Goal: Task Accomplishment & Management: Complete application form

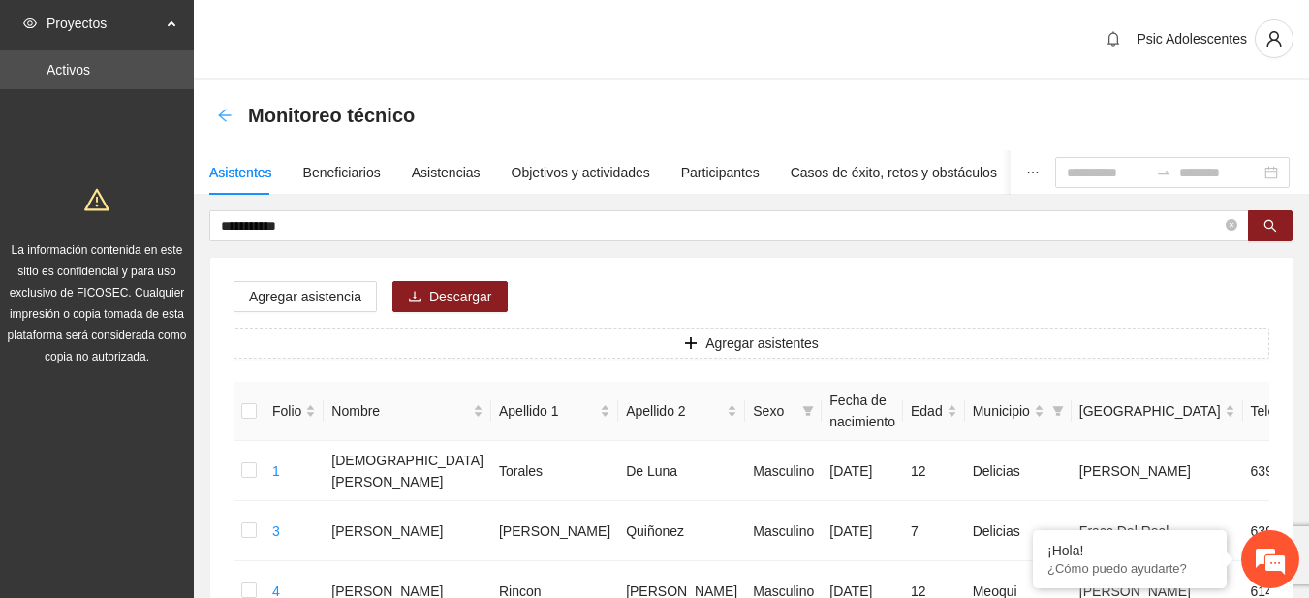
click at [221, 119] on icon "arrow-left" at bounding box center [225, 116] width 16 height 16
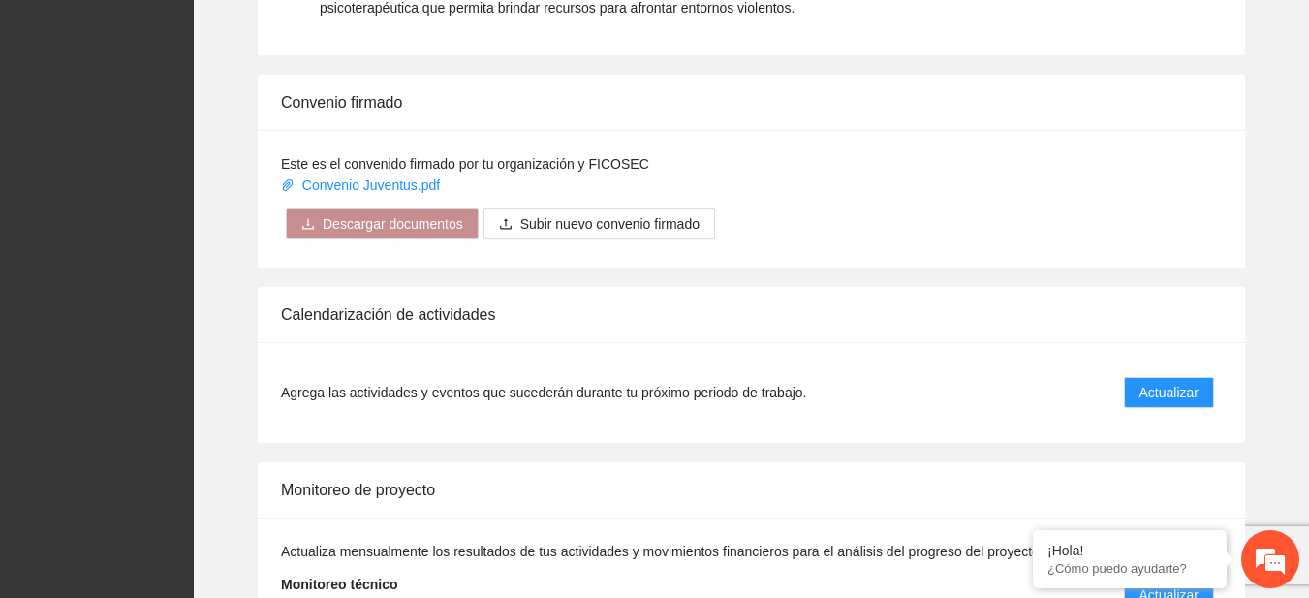
scroll to position [1536, 0]
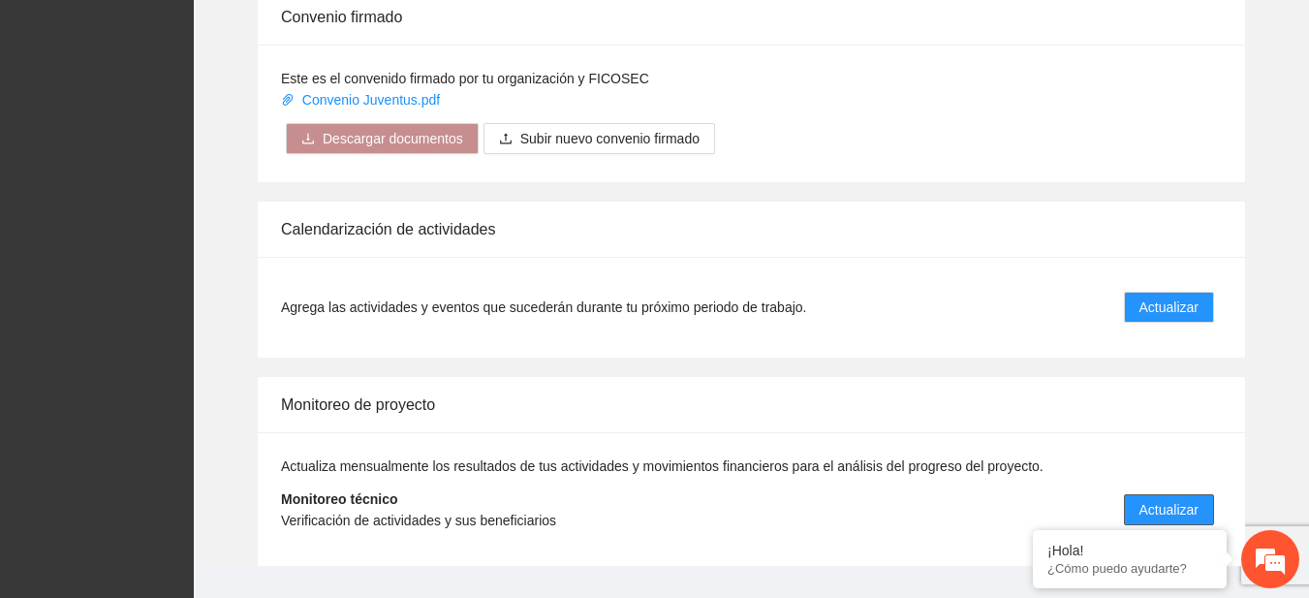
click at [1176, 513] on span "Actualizar" at bounding box center [1169, 509] width 59 height 21
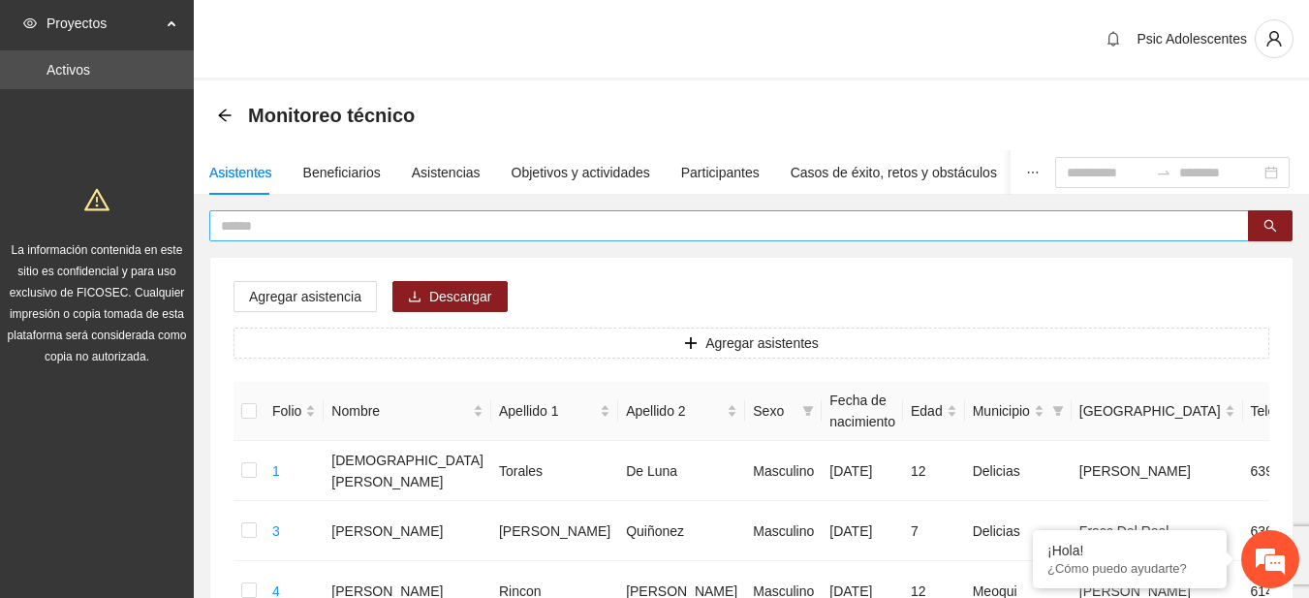
click at [634, 233] on input "text" at bounding box center [721, 225] width 1001 height 21
type input "**********"
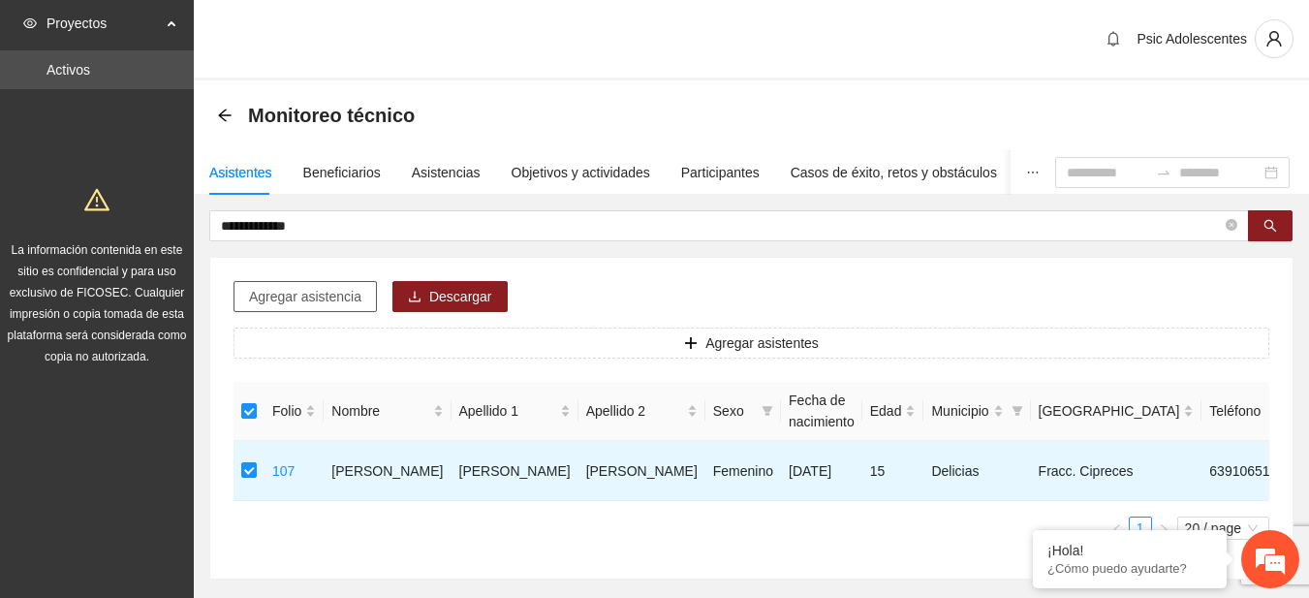
click at [287, 292] on span "Agregar asistencia" at bounding box center [305, 296] width 112 height 21
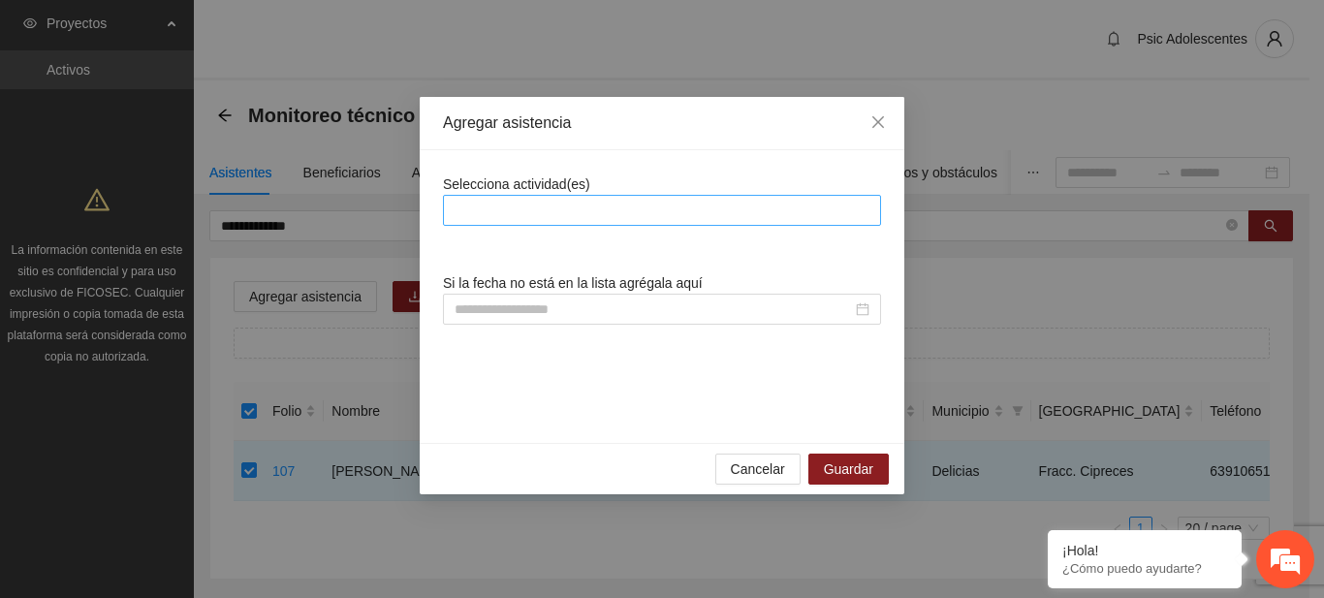
click at [474, 214] on div at bounding box center [662, 210] width 428 height 23
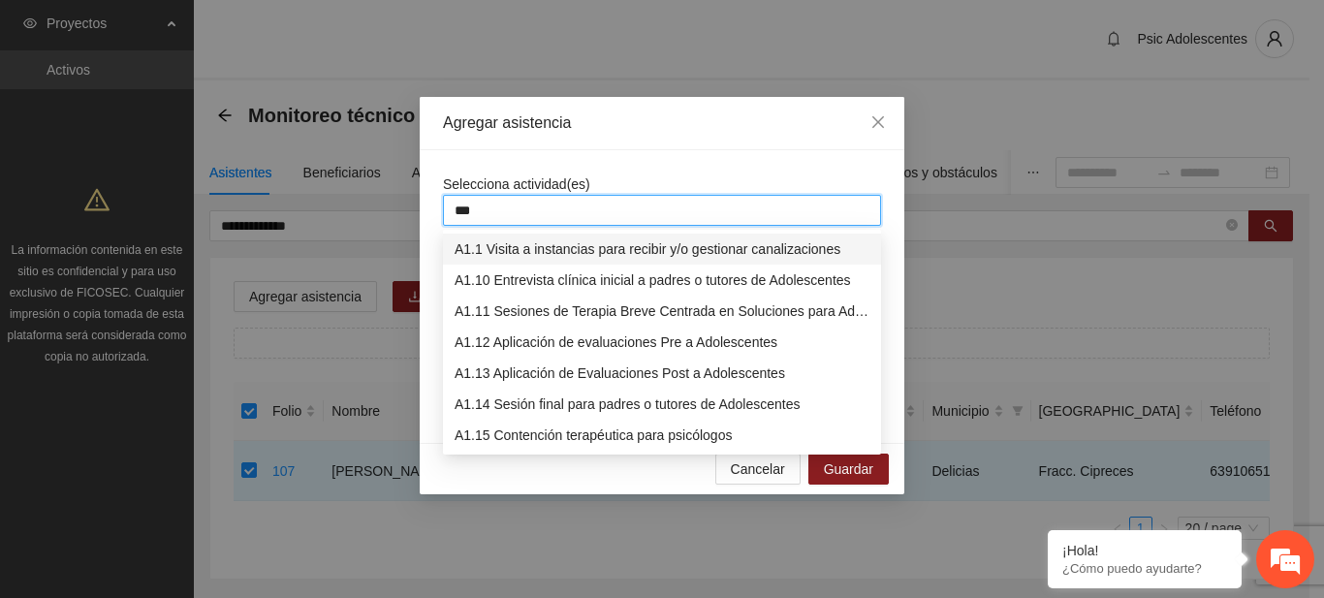
type input "****"
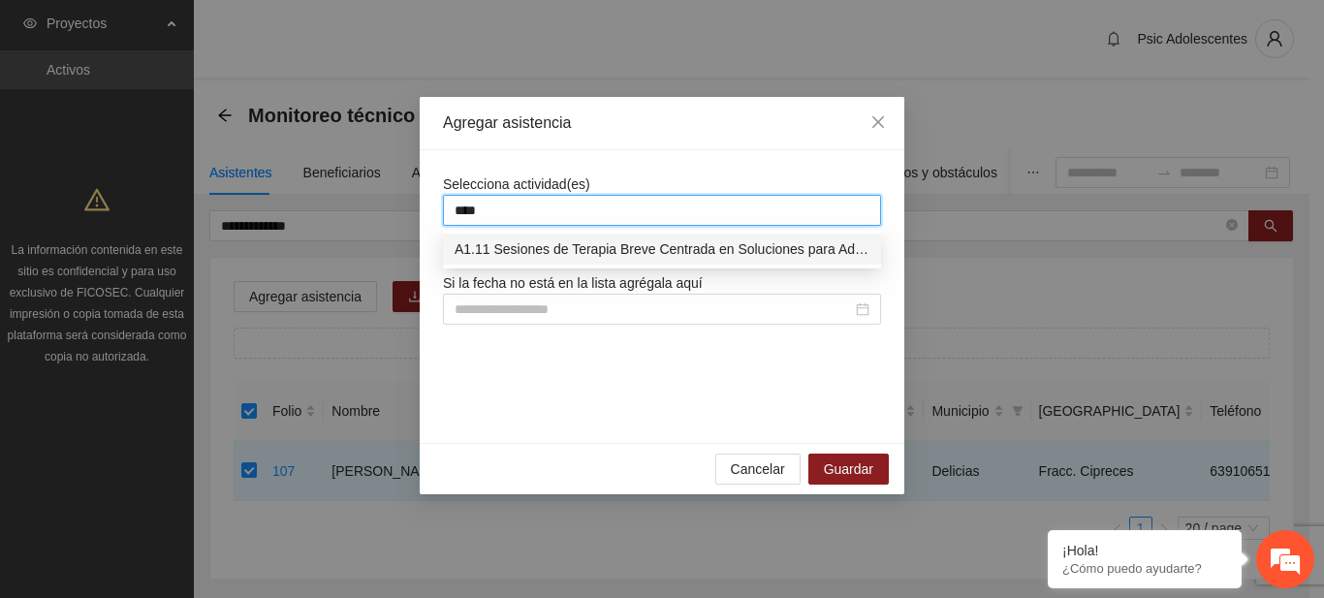
click at [483, 250] on div "A1.11 Sesiones de Terapia Breve Centrada en Soluciones para Adolescentes" at bounding box center [661, 248] width 415 height 21
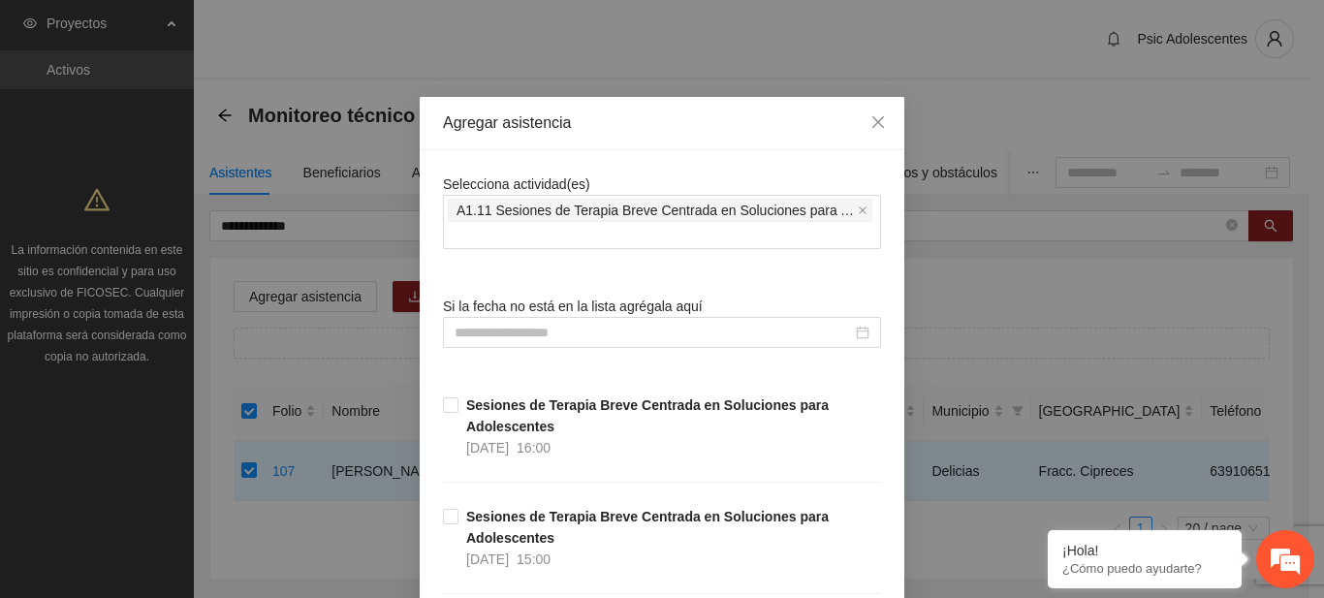
click at [655, 145] on div "Agregar asistencia" at bounding box center [662, 123] width 485 height 53
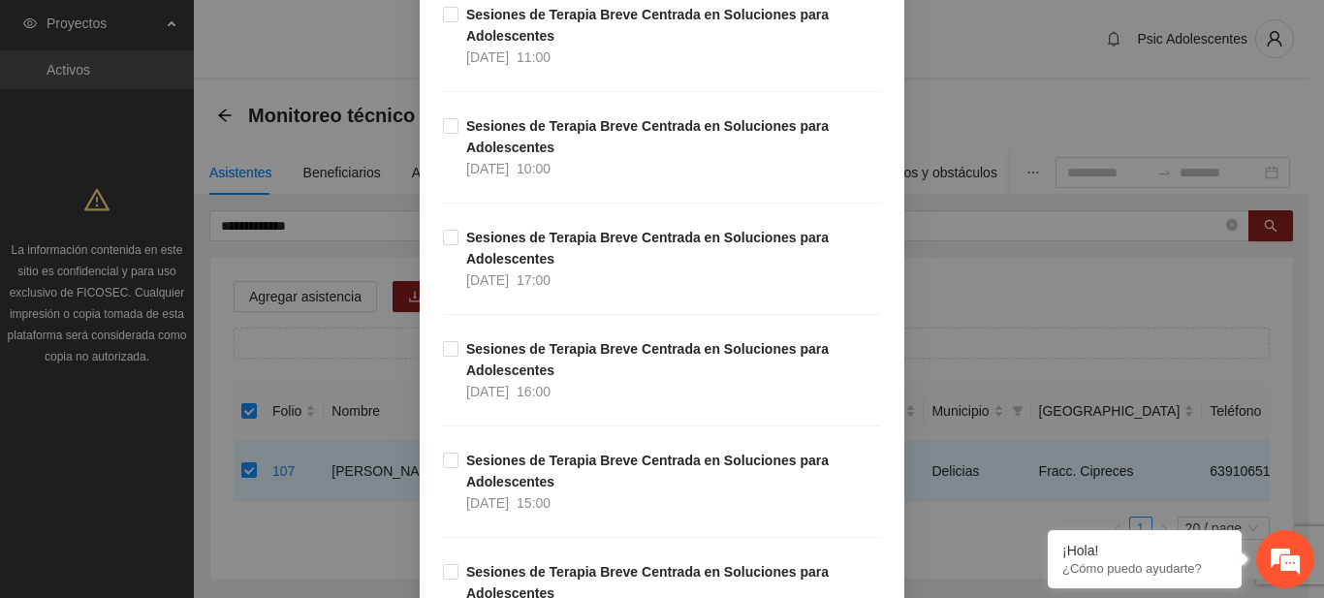
scroll to position [762, 0]
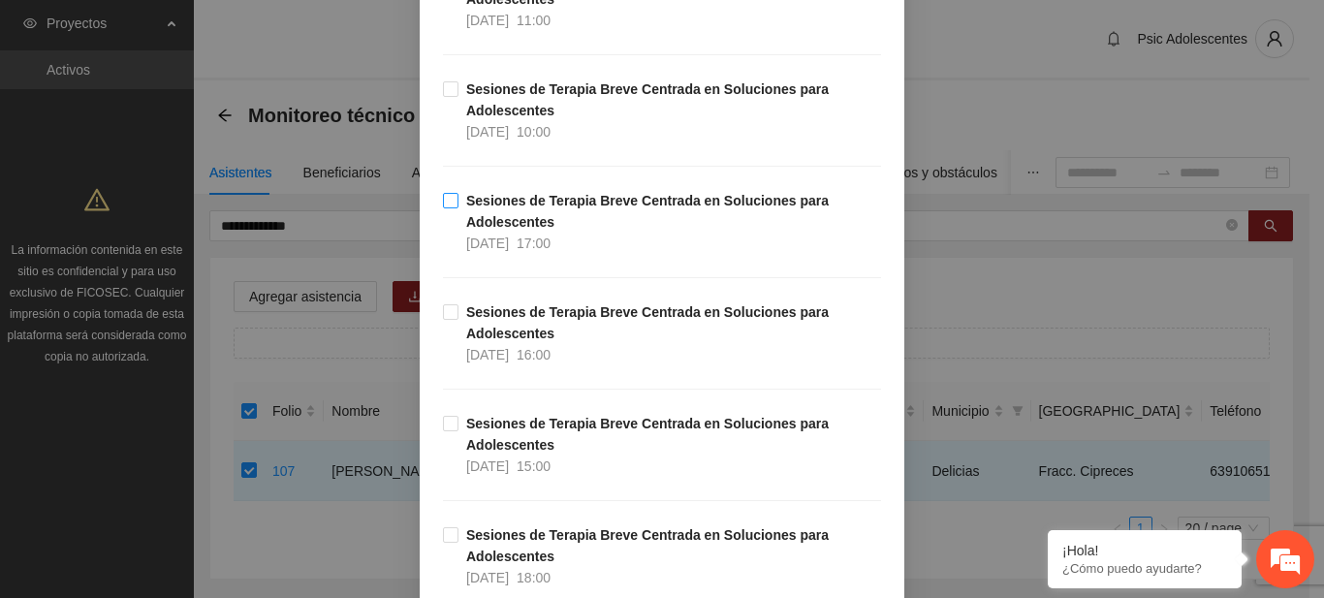
click at [458, 199] on span "Sesiones de [MEDICAL_DATA] para Adolescentes [DATE] 17:00" at bounding box center [669, 222] width 423 height 64
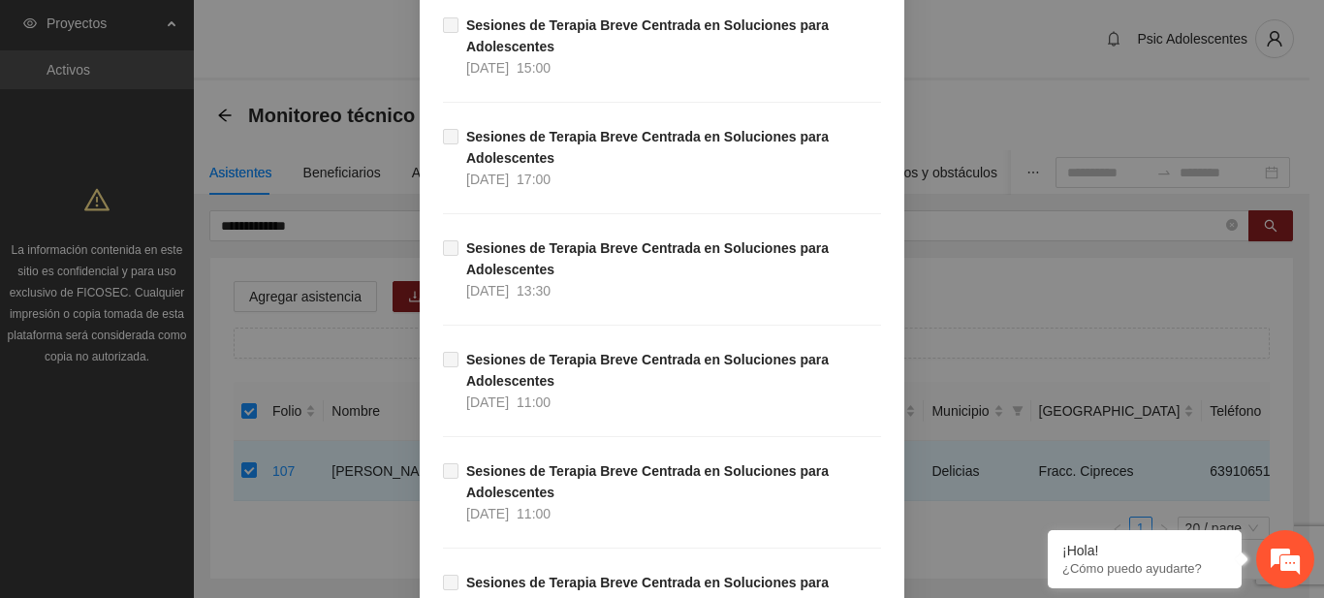
scroll to position [20447, 0]
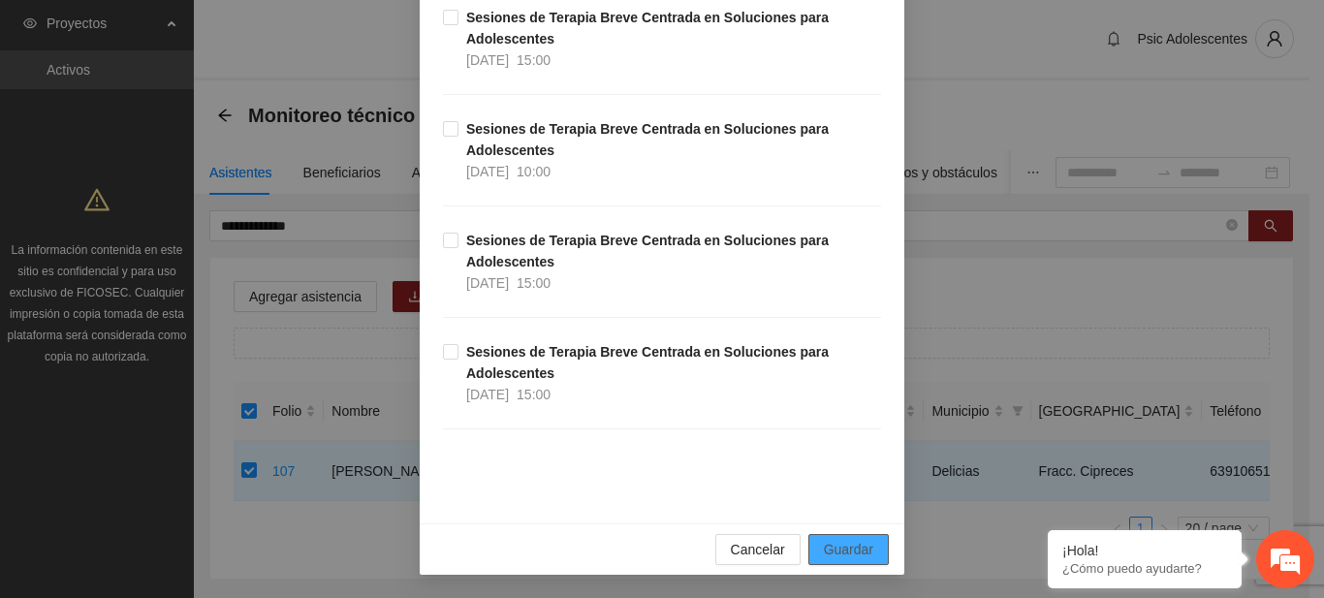
click at [844, 539] on span "Guardar" at bounding box center [848, 549] width 49 height 21
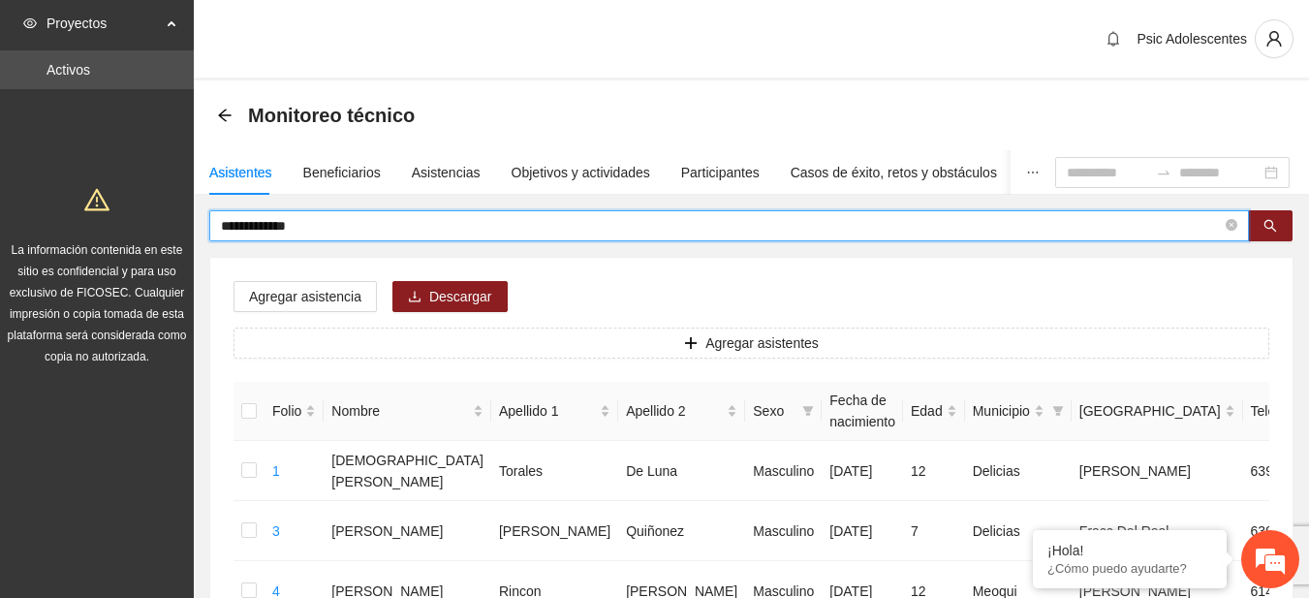
drag, startPoint x: 304, startPoint y: 235, endPoint x: 149, endPoint y: 228, distance: 155.2
type input "*****"
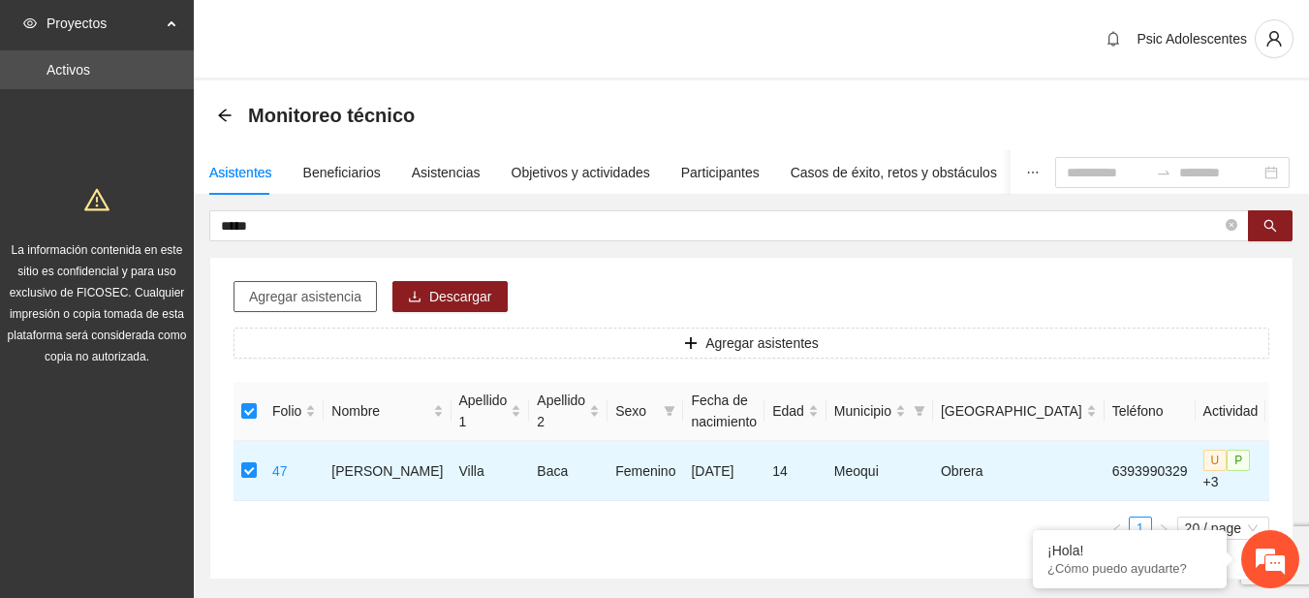
click at [331, 309] on button "Agregar asistencia" at bounding box center [305, 296] width 143 height 31
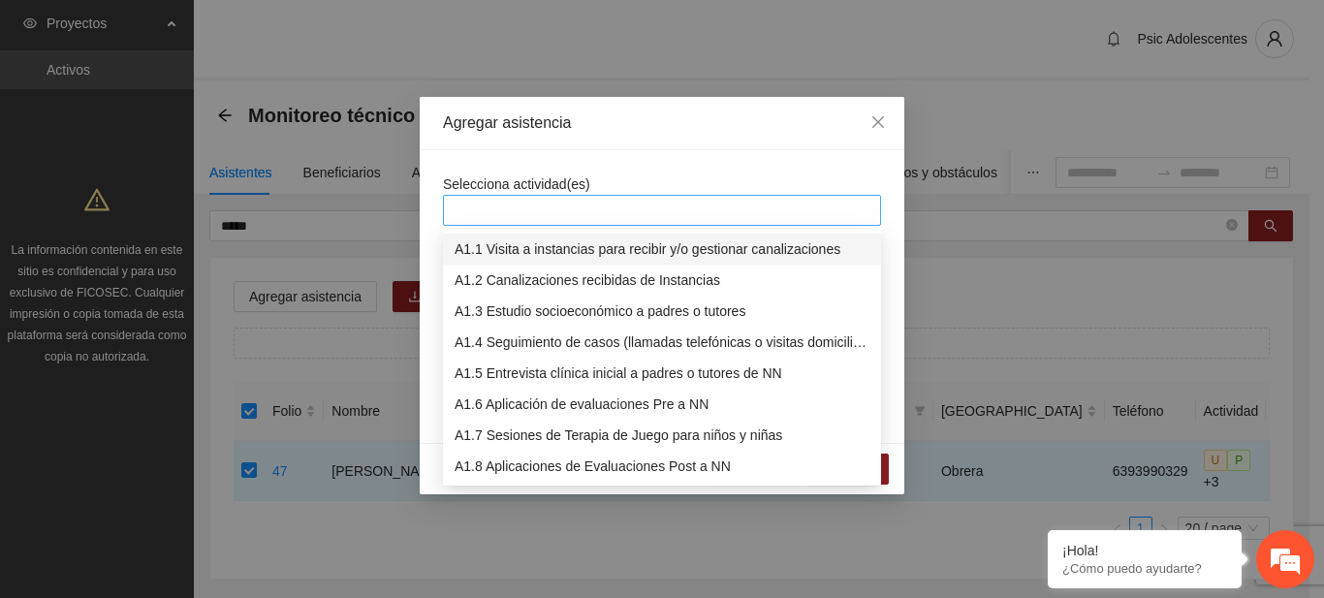
click at [558, 198] on div at bounding box center [662, 210] width 438 height 31
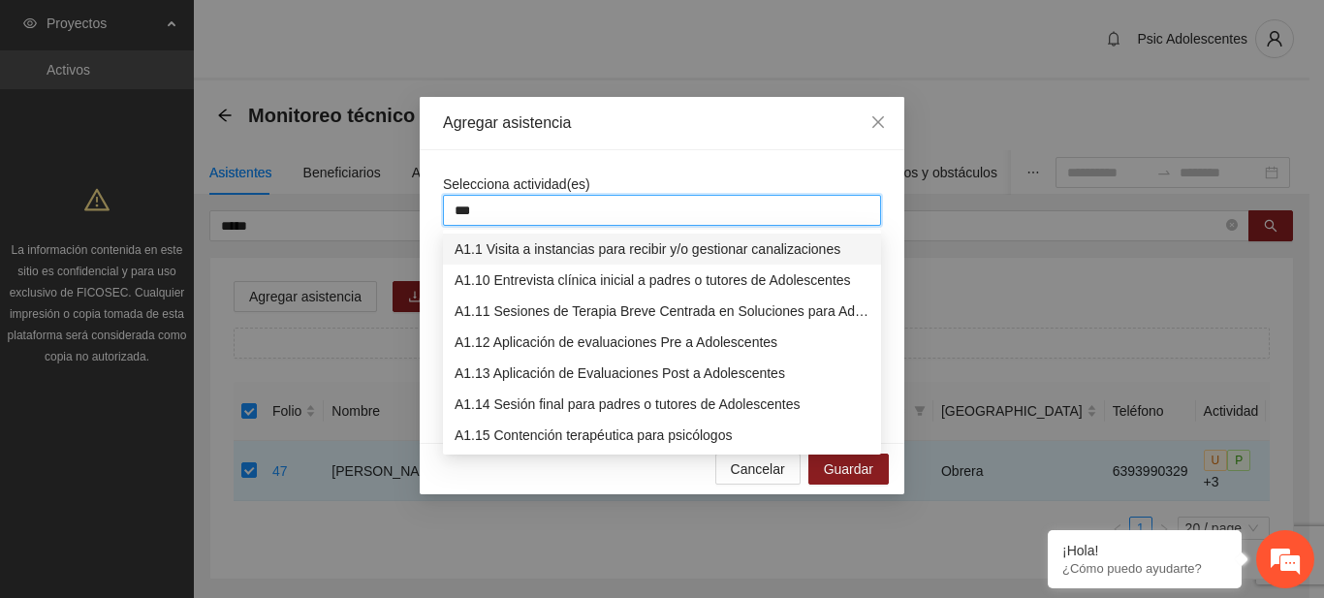
type input "****"
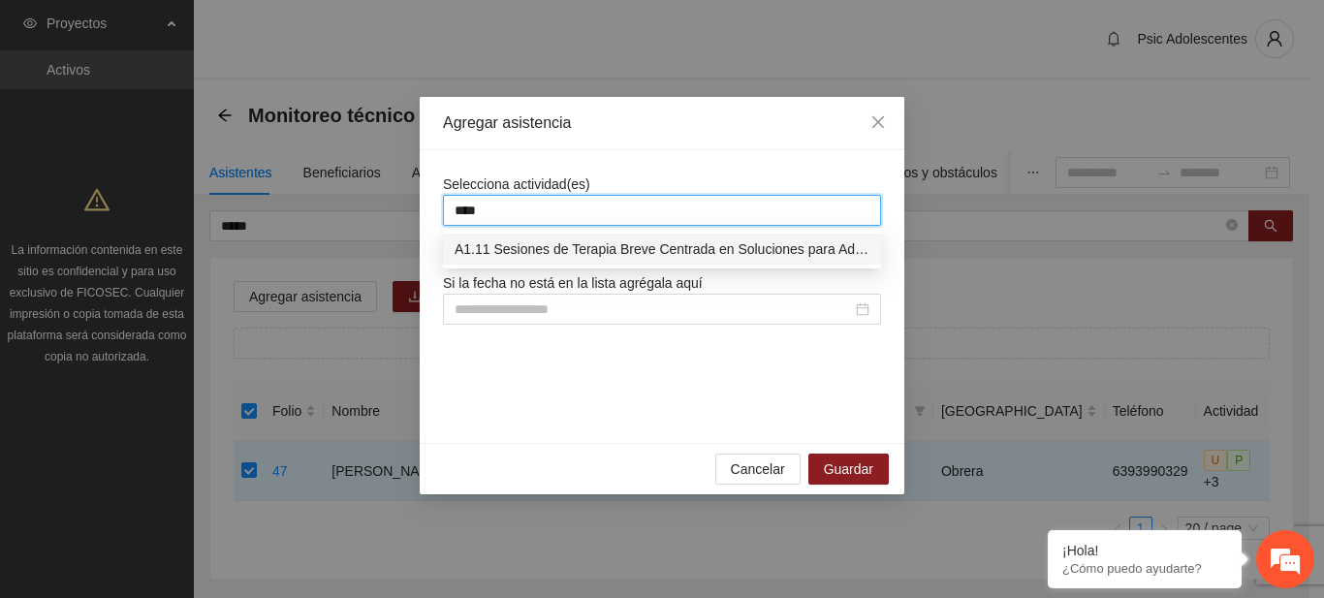
click at [551, 245] on div "A1.11 Sesiones de Terapia Breve Centrada en Soluciones para Adolescentes" at bounding box center [661, 248] width 415 height 21
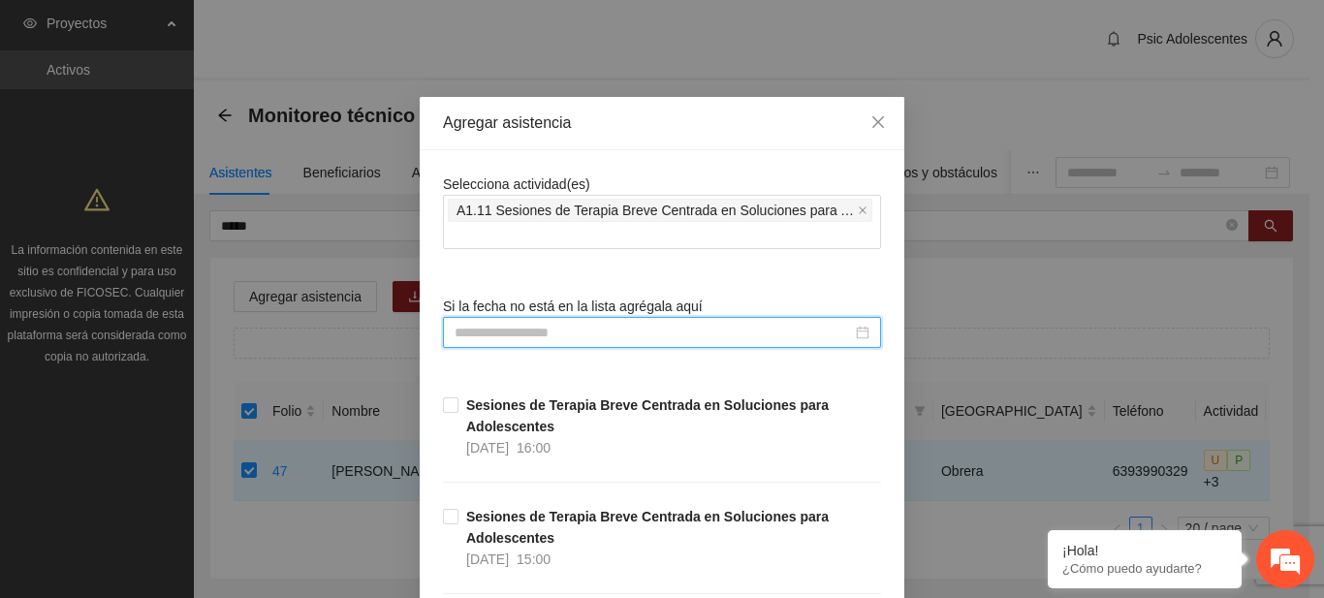
click at [512, 332] on input at bounding box center [652, 332] width 397 height 21
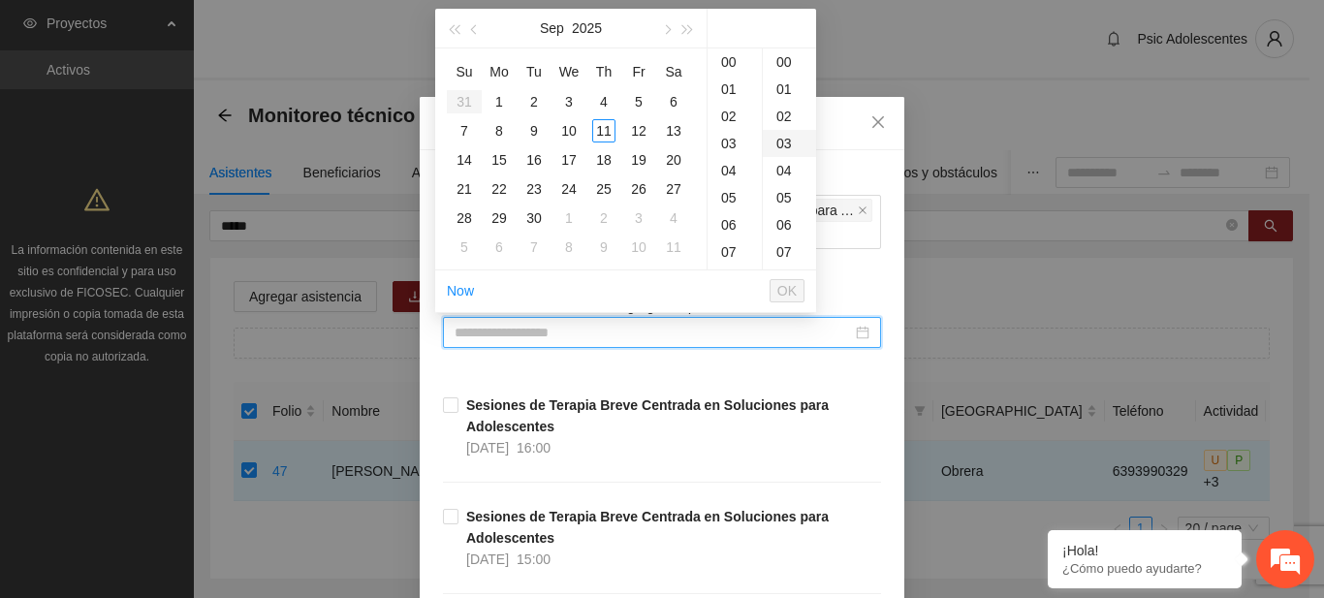
type input "**********"
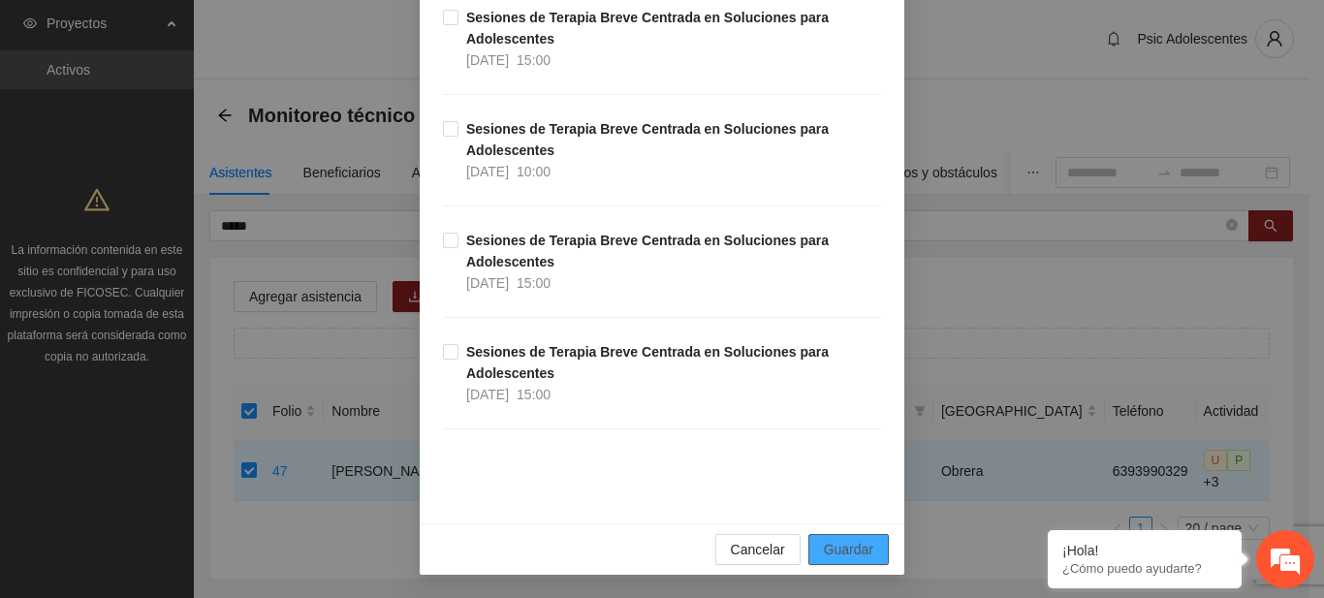
click at [850, 543] on span "Guardar" at bounding box center [848, 549] width 49 height 21
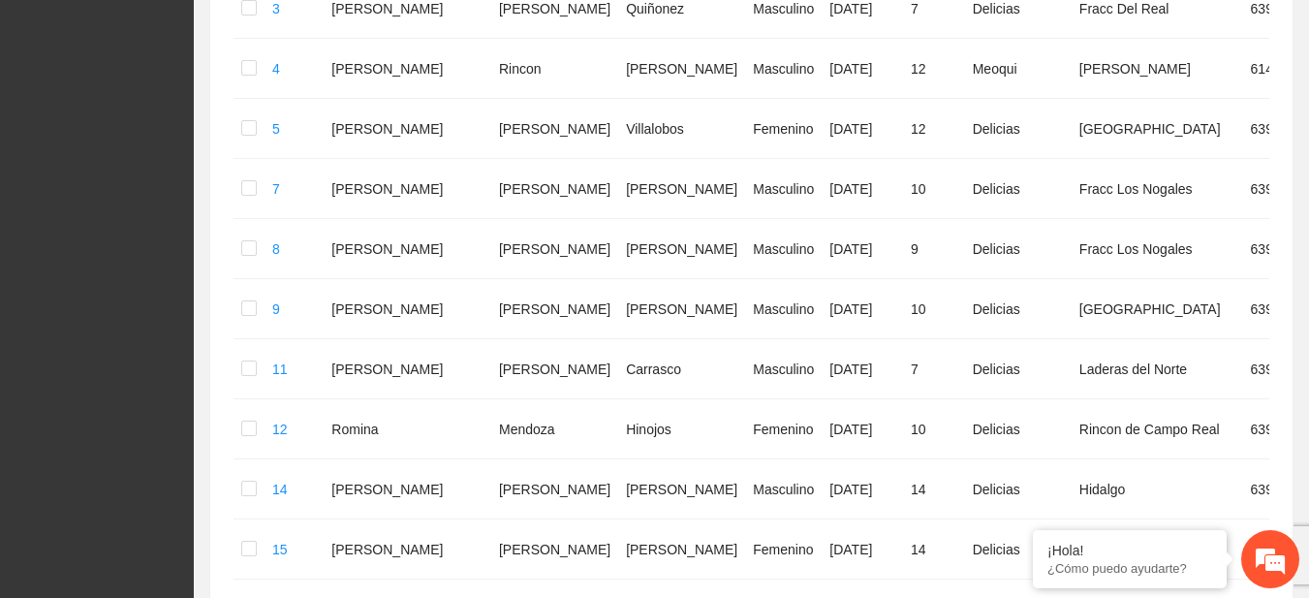
scroll to position [0, 0]
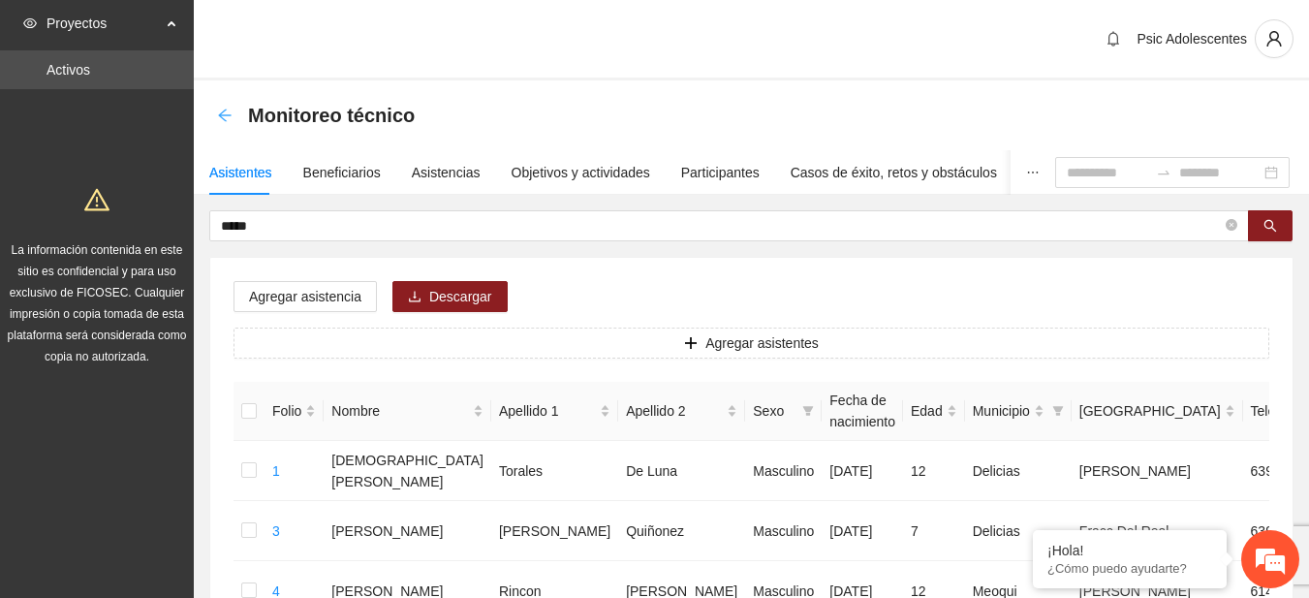
click at [221, 111] on icon "arrow-left" at bounding box center [225, 116] width 16 height 16
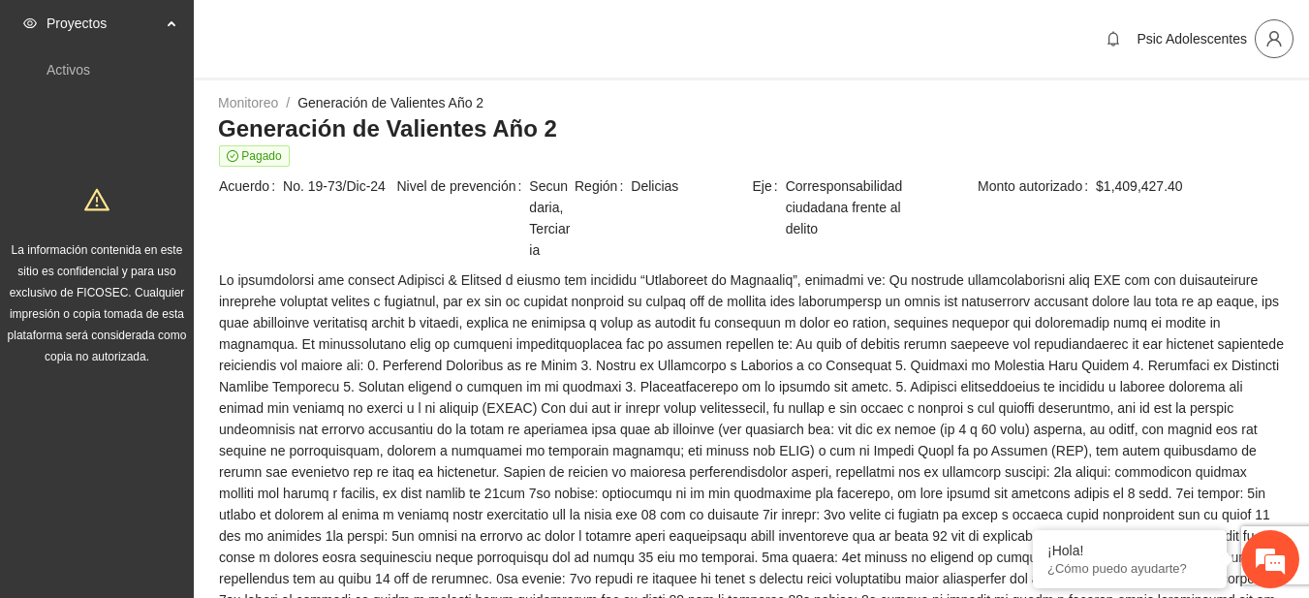
click at [1271, 36] on icon "user" at bounding box center [1274, 38] width 17 height 17
click at [1203, 125] on li "Cerrar sesión" at bounding box center [1223, 112] width 145 height 31
